Goal: Find specific page/section: Find specific page/section

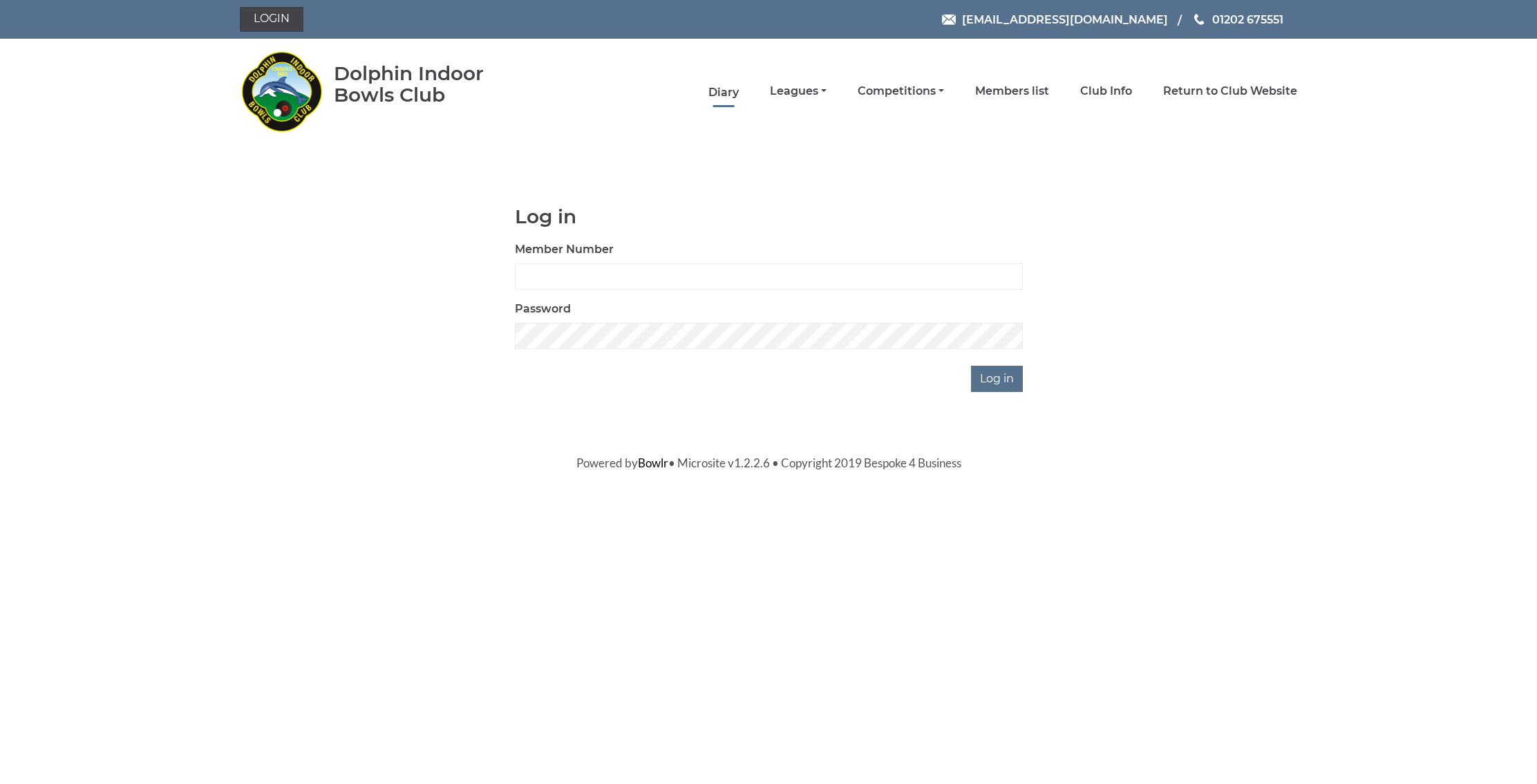
click at [739, 88] on link "Diary" at bounding box center [723, 92] width 31 height 15
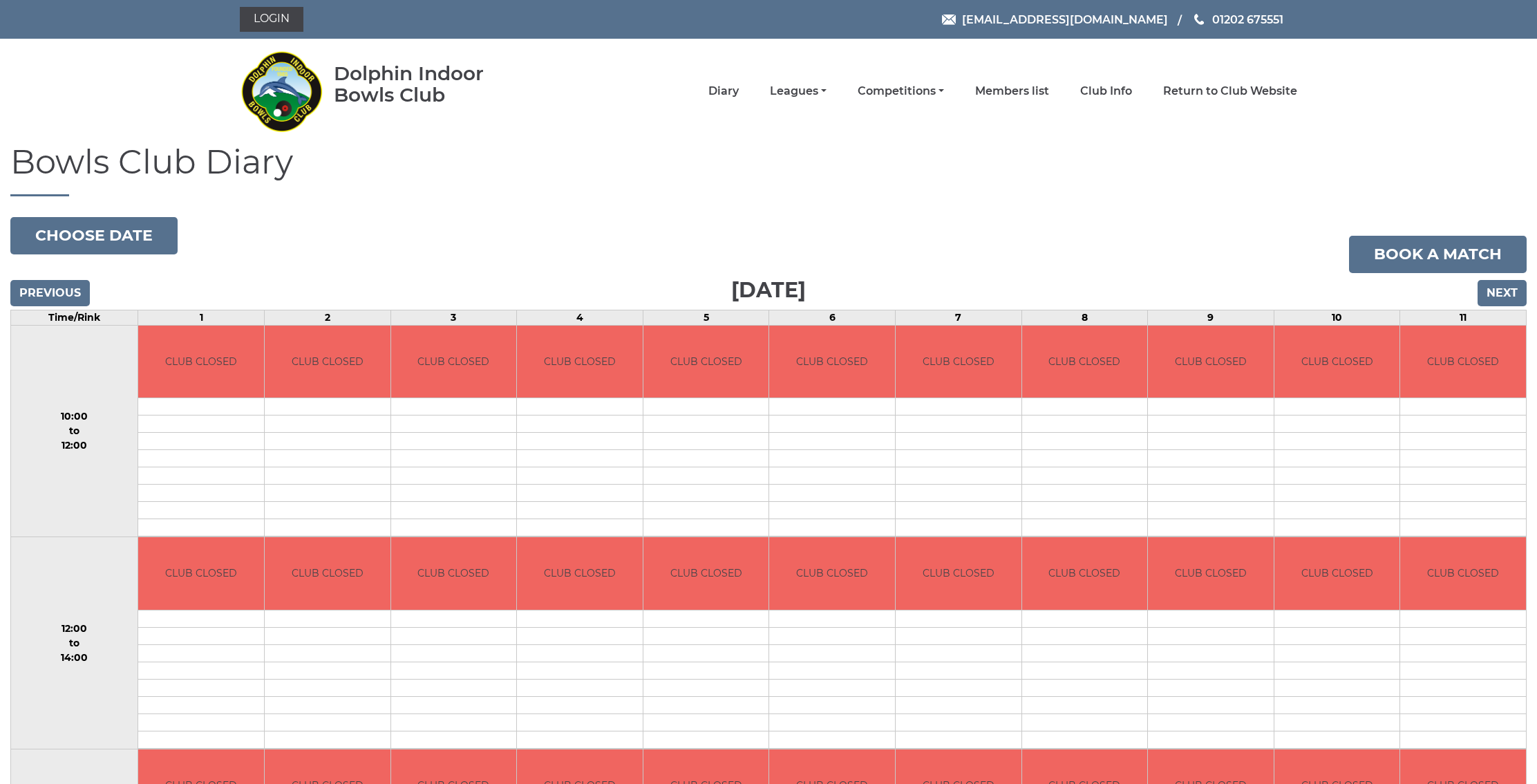
click at [1506, 294] on input "Next" at bounding box center [1502, 293] width 49 height 27
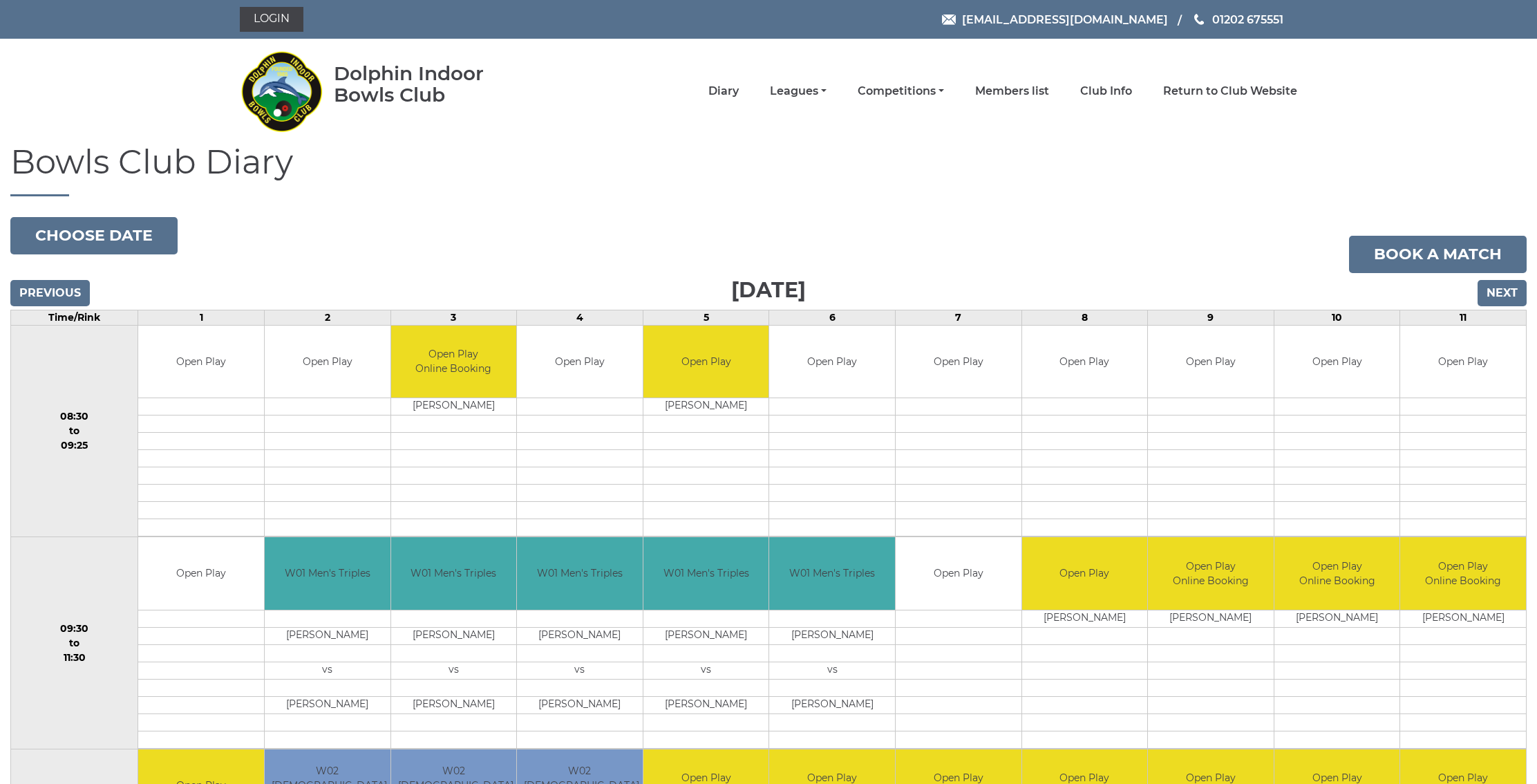
click at [1506, 294] on input "Next" at bounding box center [1502, 293] width 49 height 27
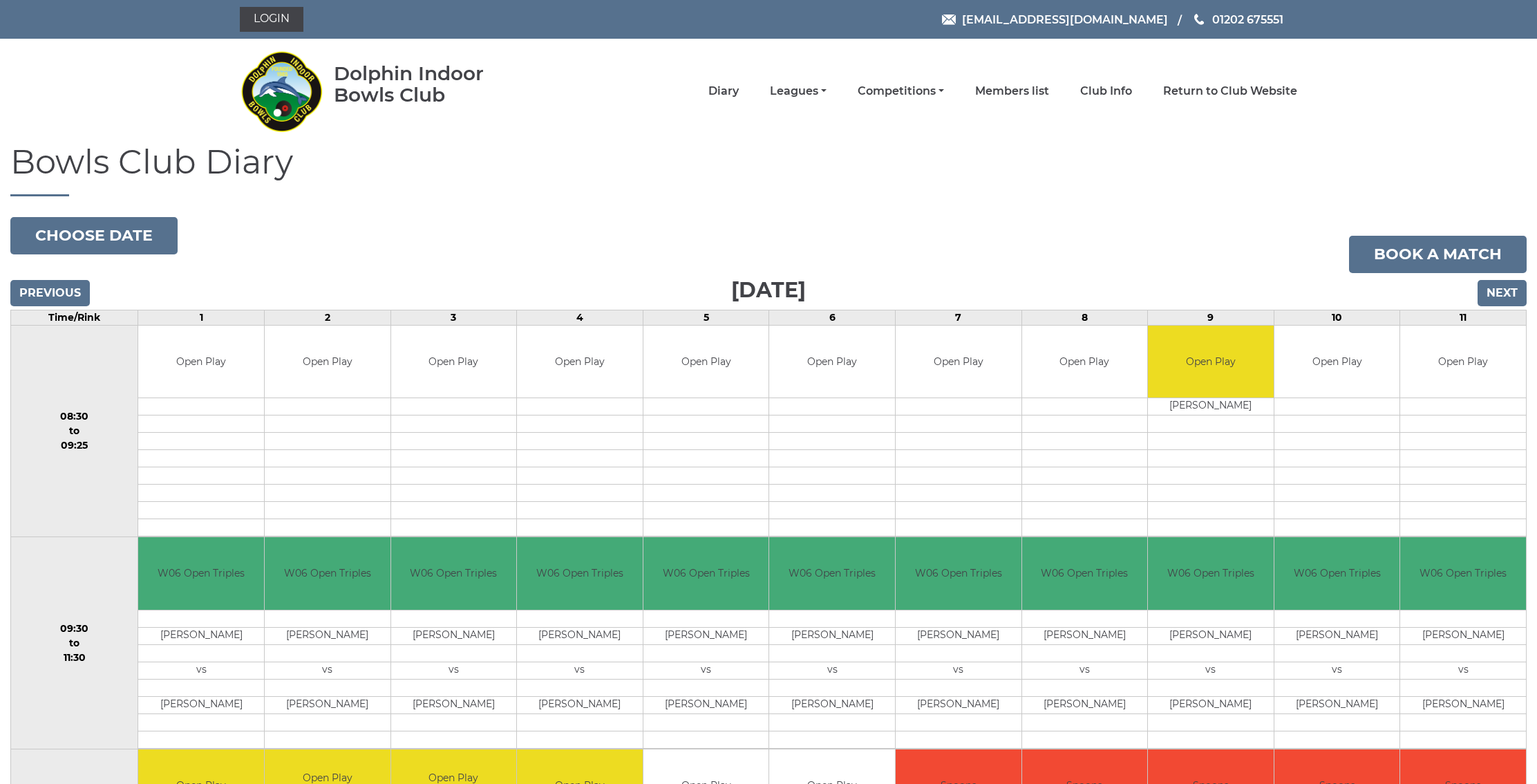
click at [1506, 294] on input "Next" at bounding box center [1502, 293] width 49 height 27
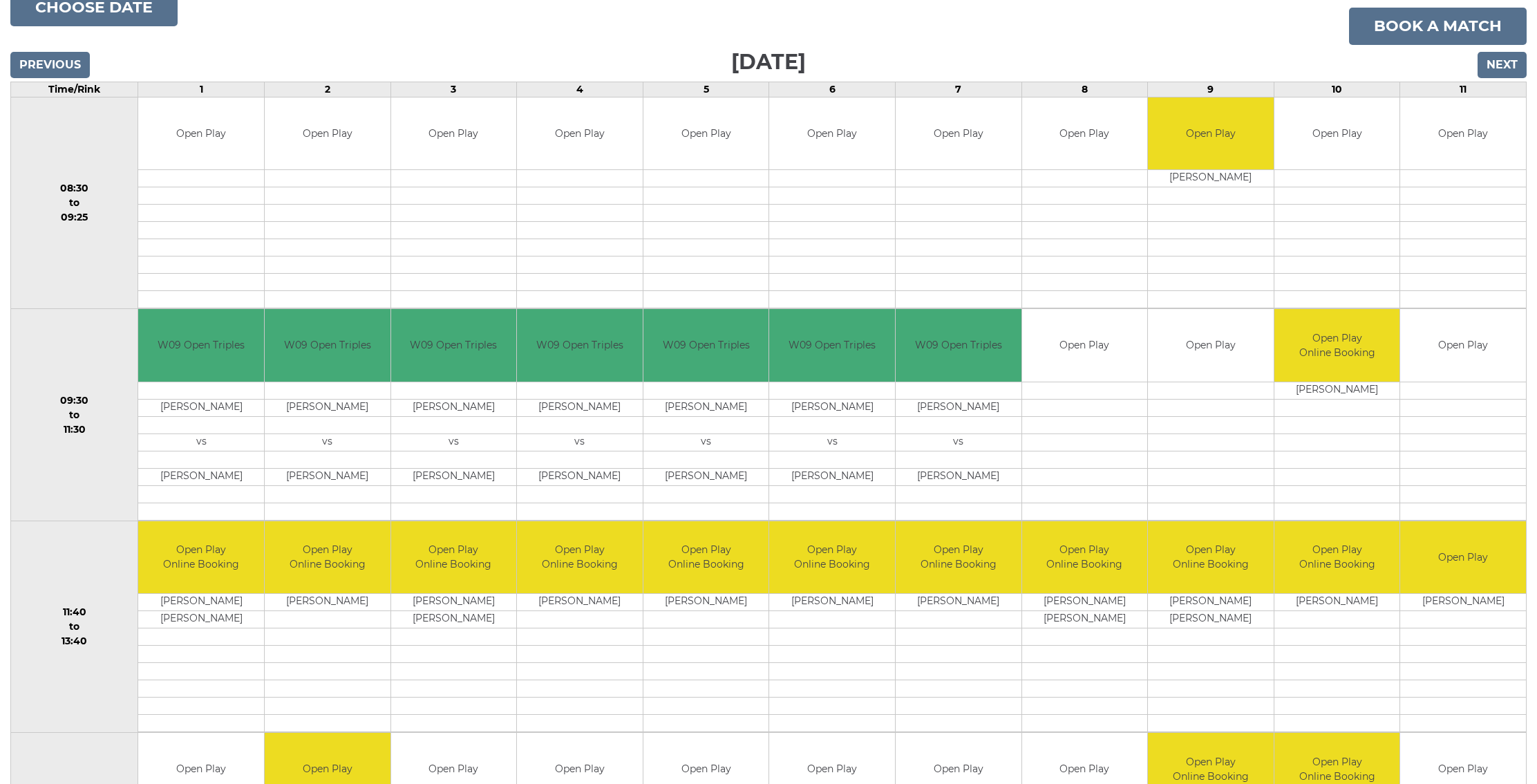
scroll to position [223, 0]
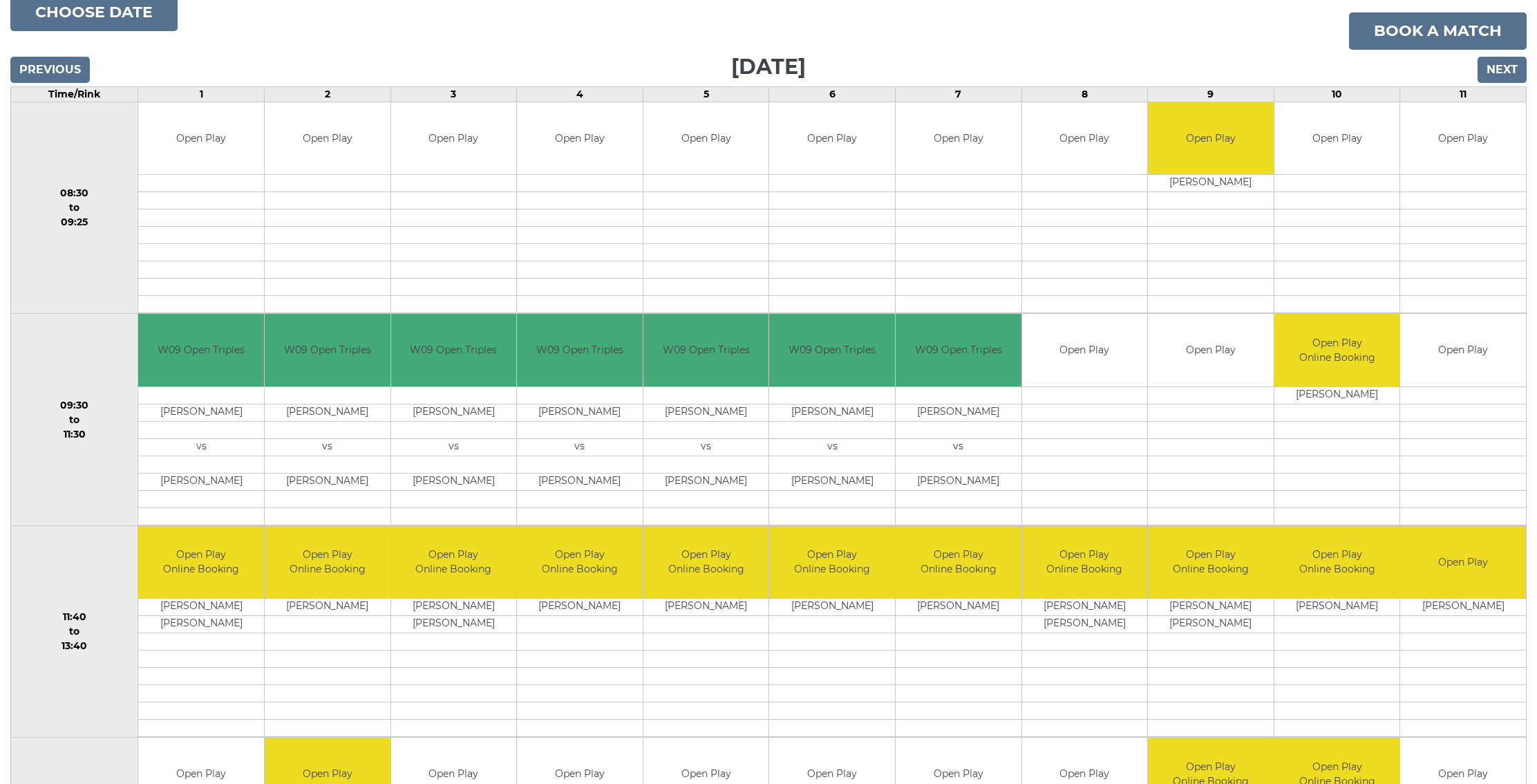
click at [1507, 72] on input "Next" at bounding box center [1502, 69] width 49 height 27
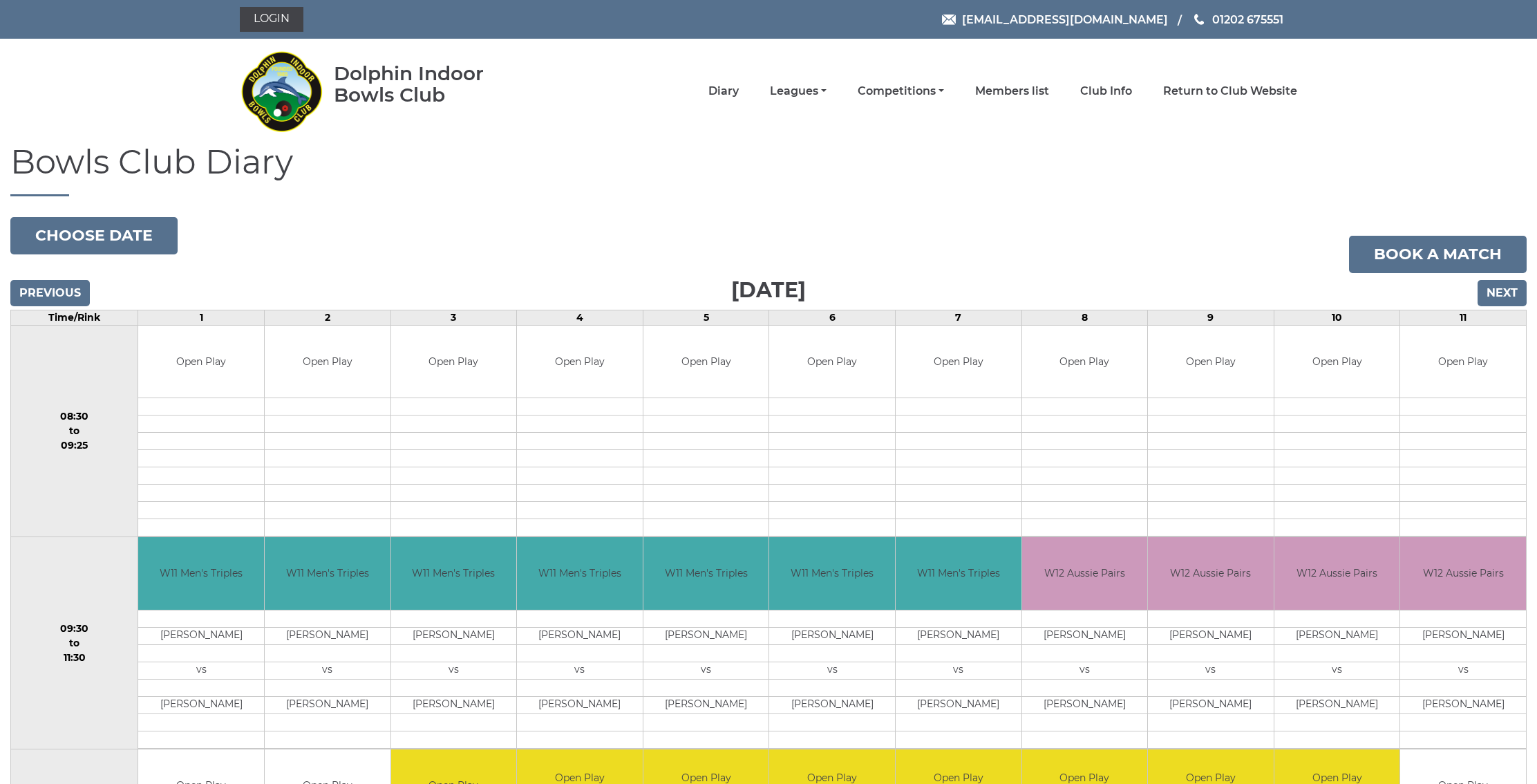
click at [1496, 293] on input "Next" at bounding box center [1502, 293] width 49 height 27
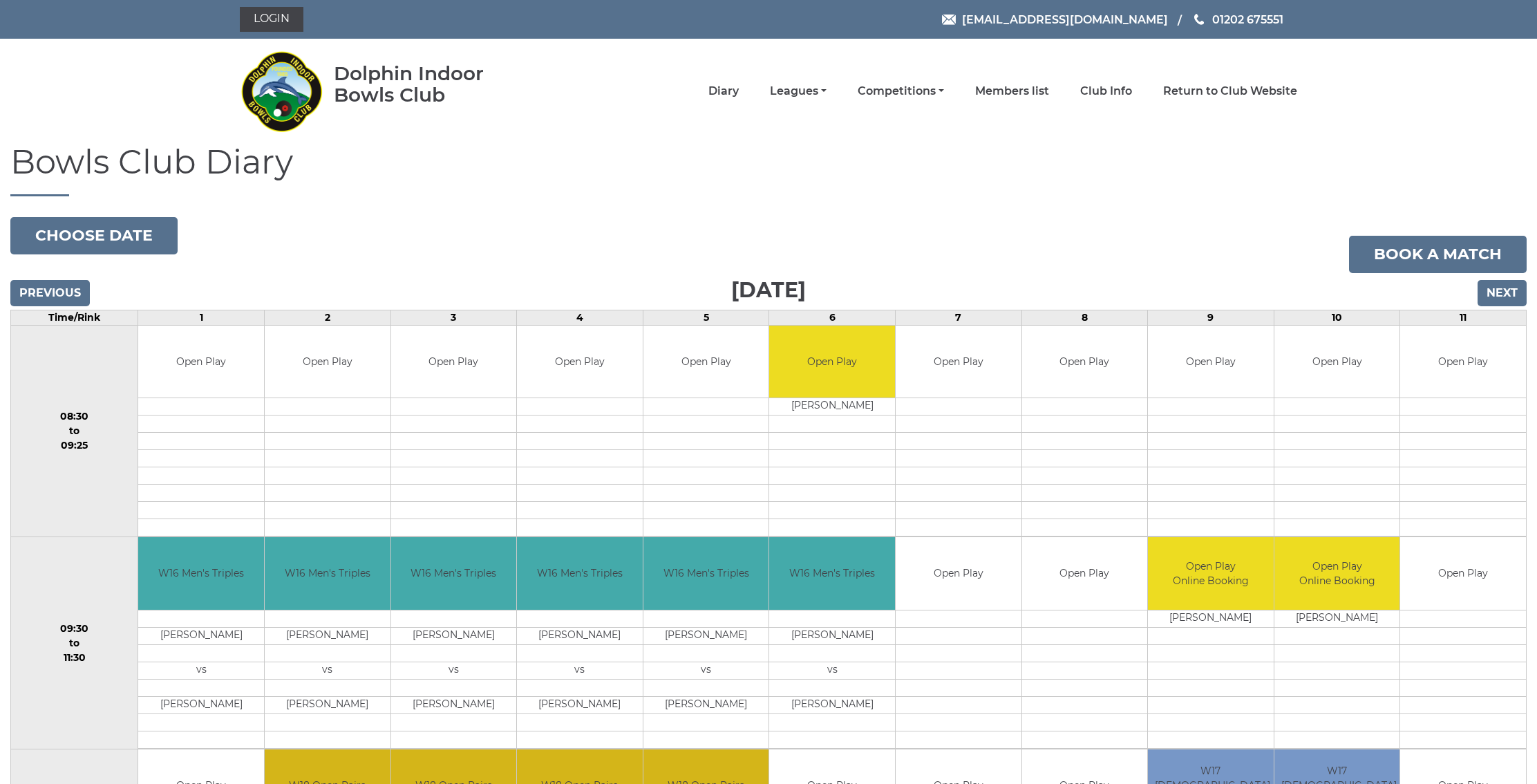
click at [1496, 293] on input "Next" at bounding box center [1502, 293] width 49 height 27
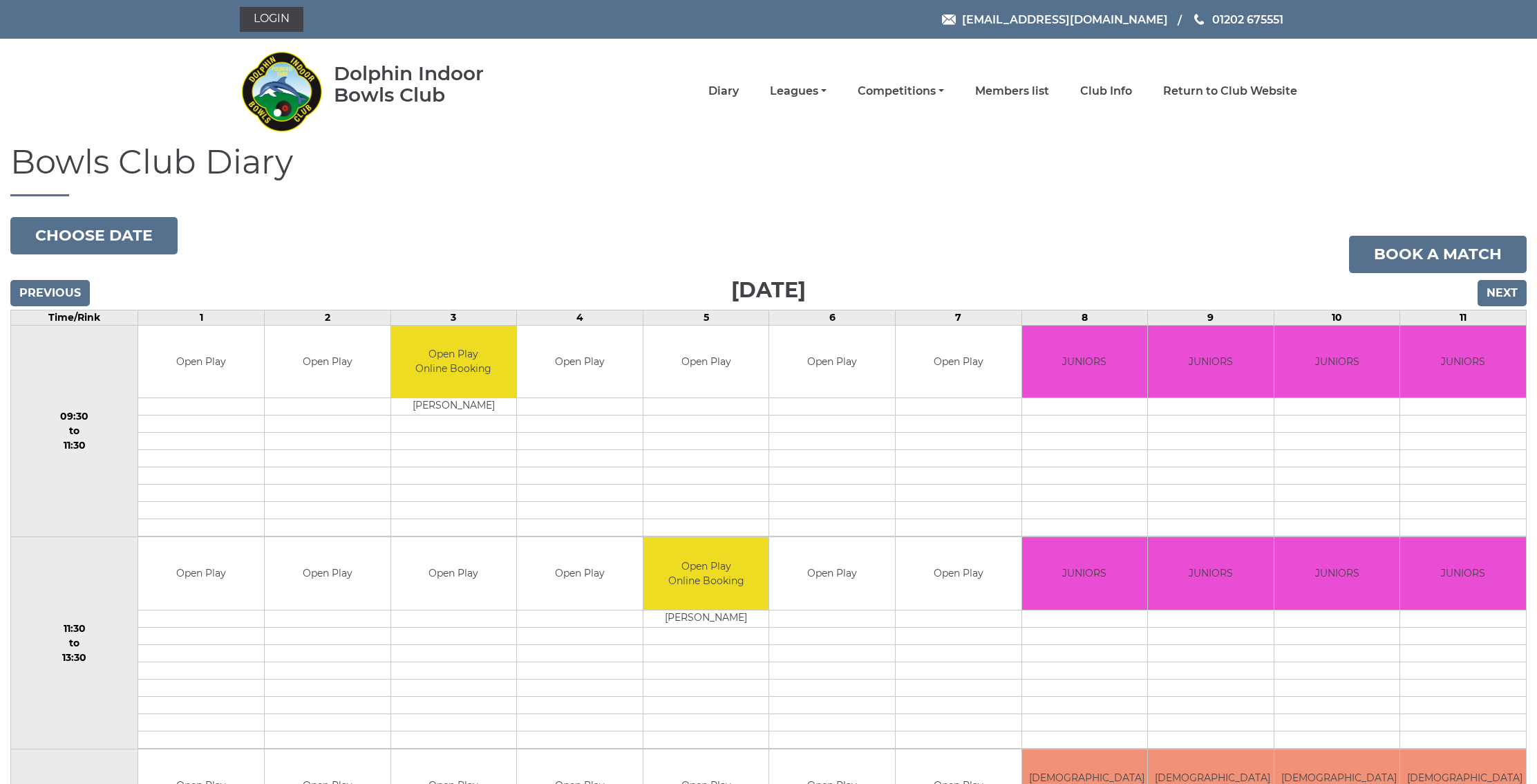
click at [1496, 293] on input "Next" at bounding box center [1502, 293] width 49 height 27
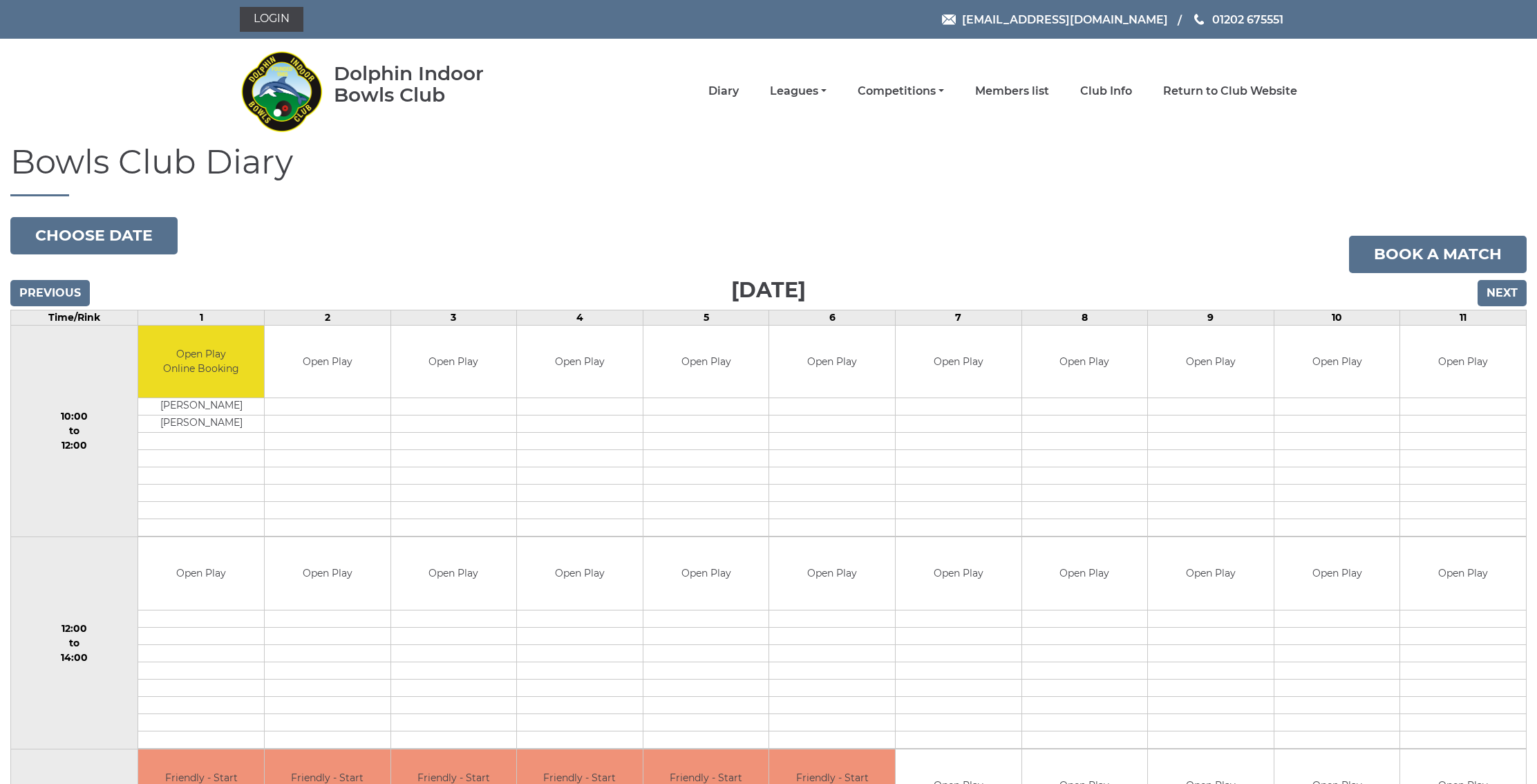
click at [1496, 293] on input "Next" at bounding box center [1502, 293] width 49 height 27
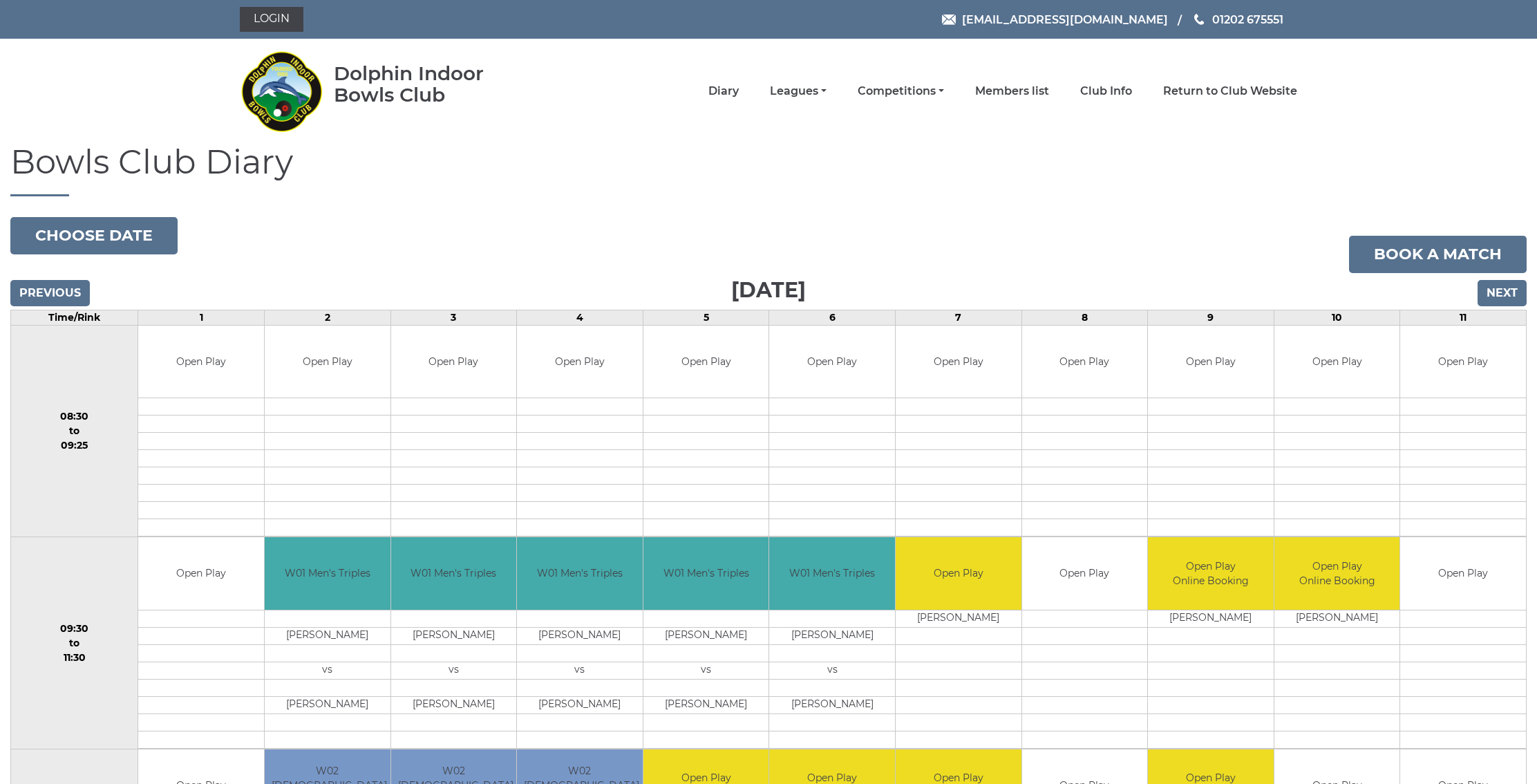
click at [1496, 293] on input "Next" at bounding box center [1502, 293] width 49 height 27
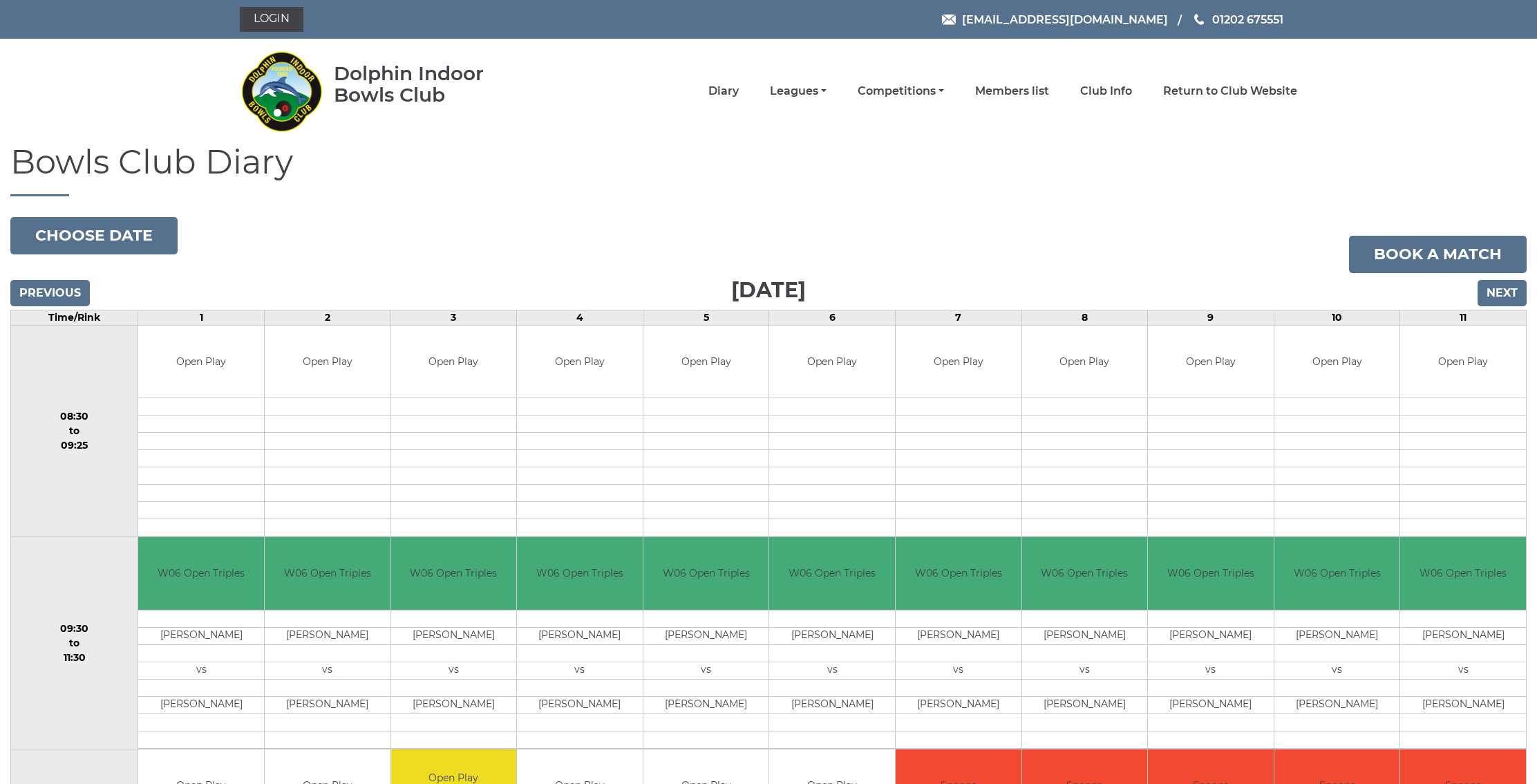
click at [1496, 293] on input "Next" at bounding box center [1502, 293] width 49 height 27
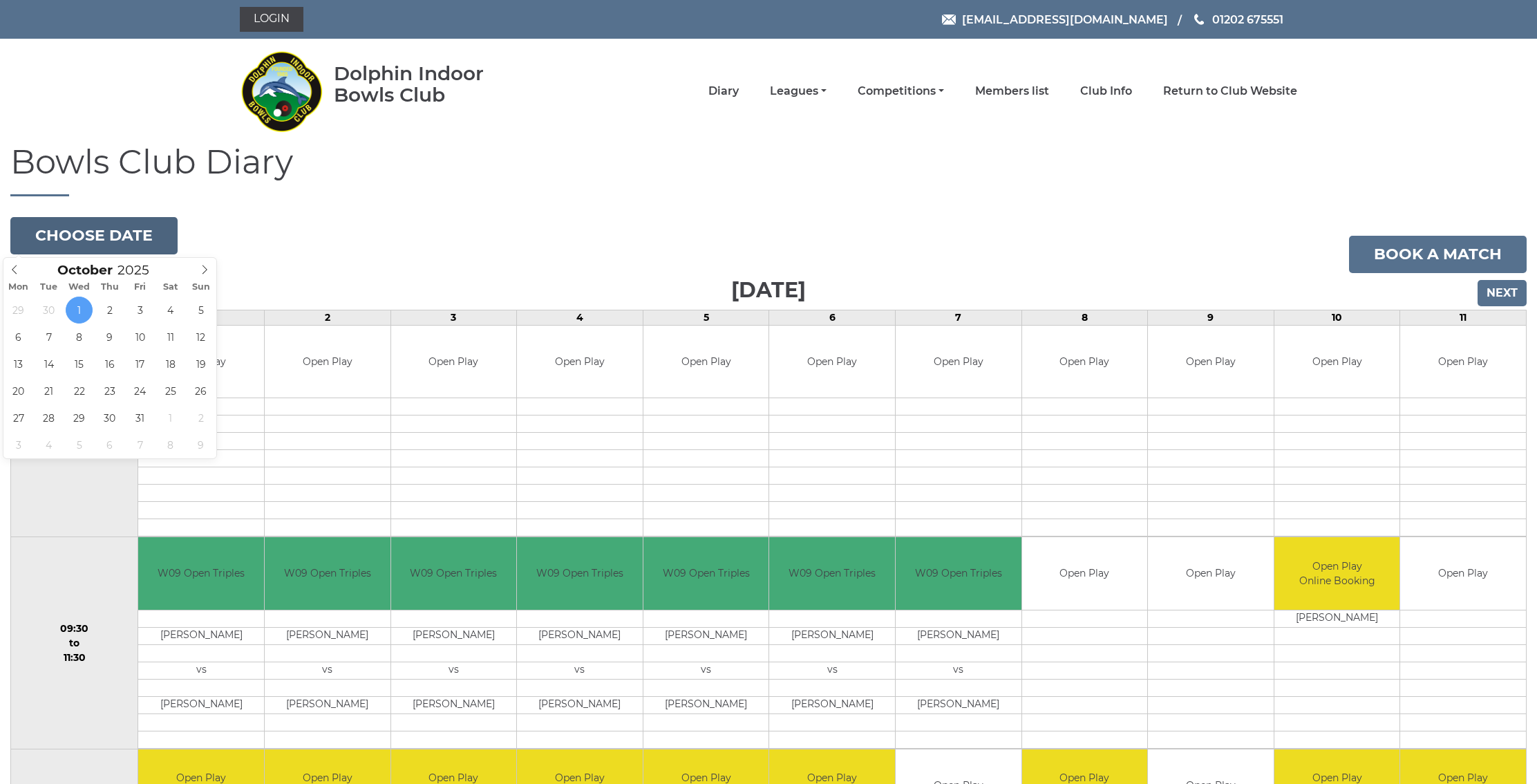
click at [70, 240] on button "Choose date" at bounding box center [93, 235] width 167 height 38
click at [15, 267] on icon at bounding box center [15, 269] width 5 height 9
type input "[DATE]"
